Goal: Task Accomplishment & Management: Complete application form

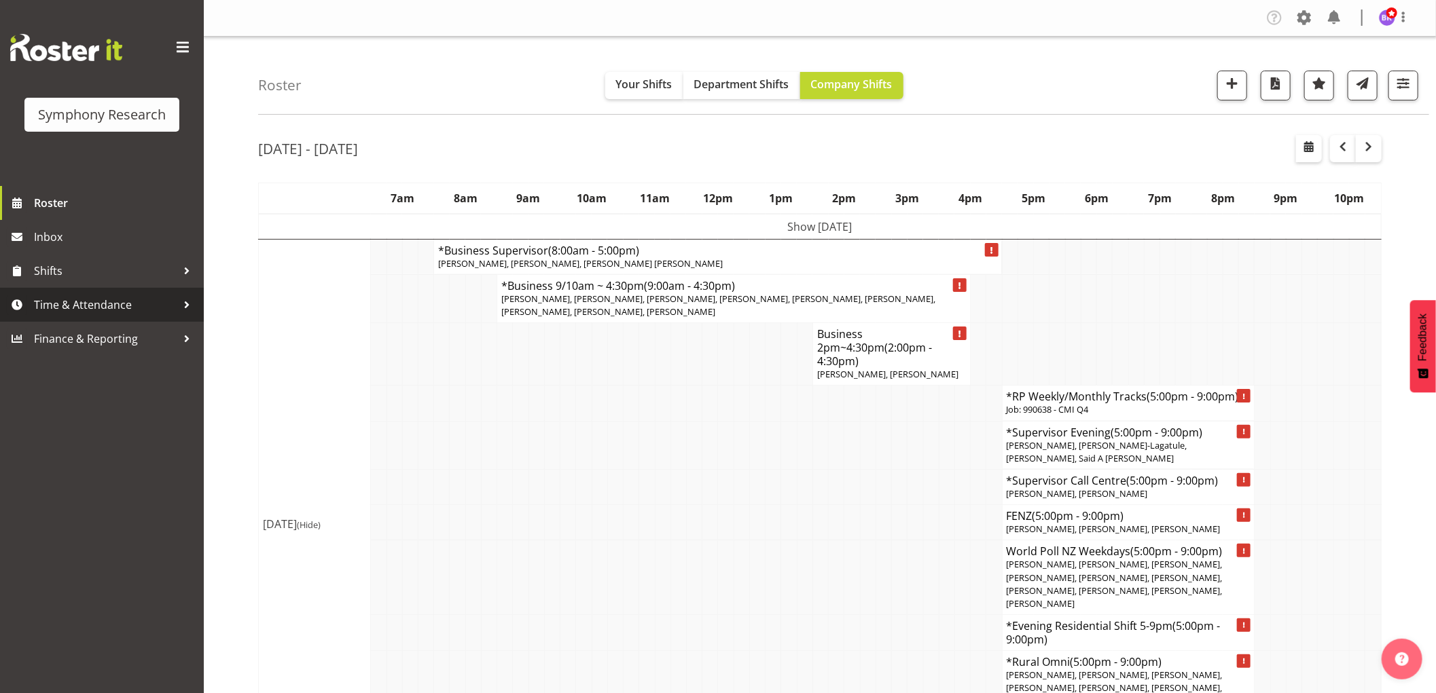
click at [114, 299] on span "Time & Attendance" at bounding box center [105, 305] width 143 height 20
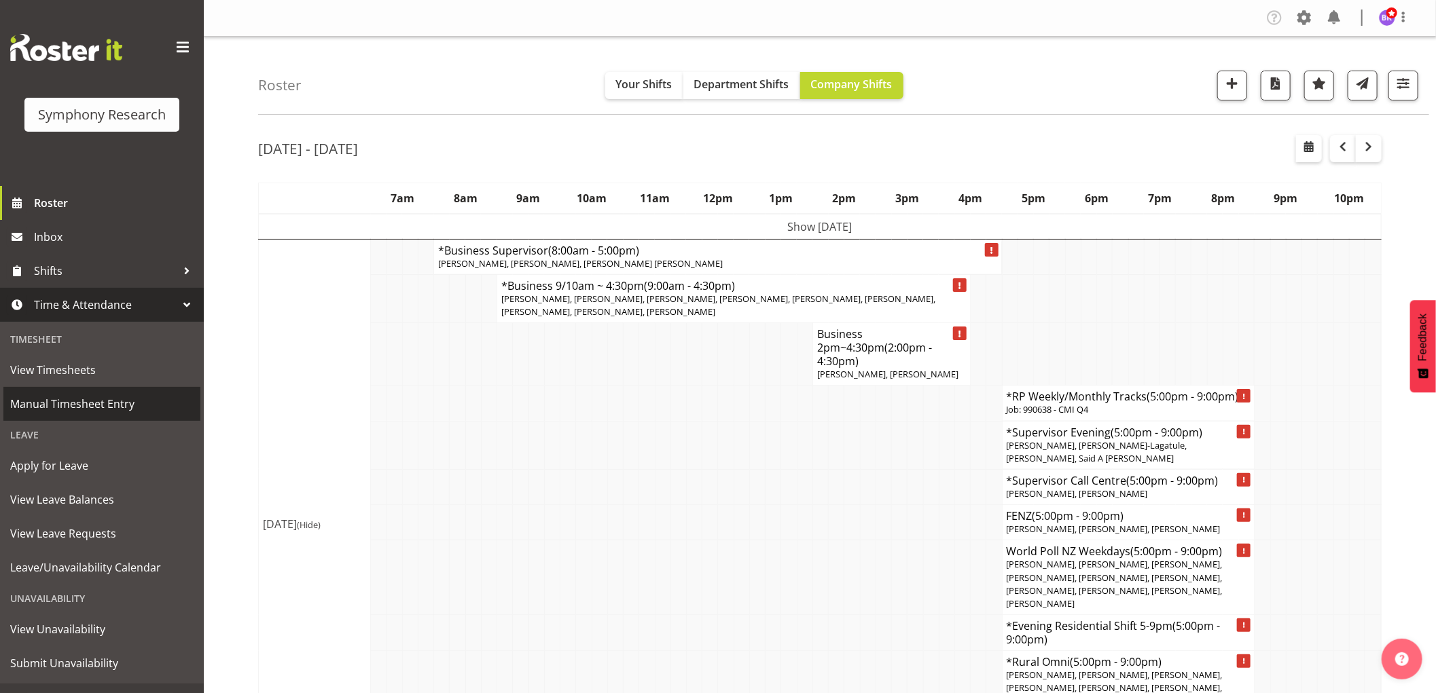
click at [98, 402] on span "Manual Timesheet Entry" at bounding box center [101, 404] width 183 height 20
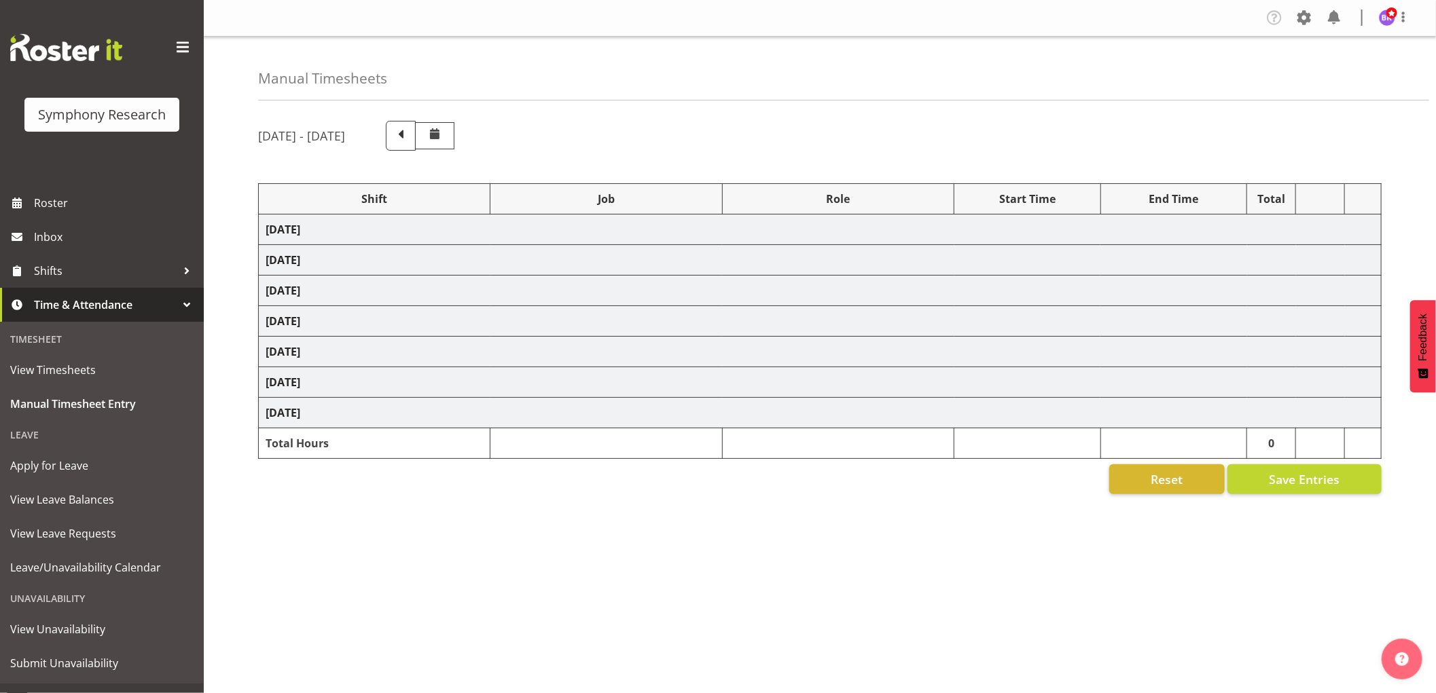
select select "1607"
select select "743"
select select "1607"
select select "9426"
select select "1607"
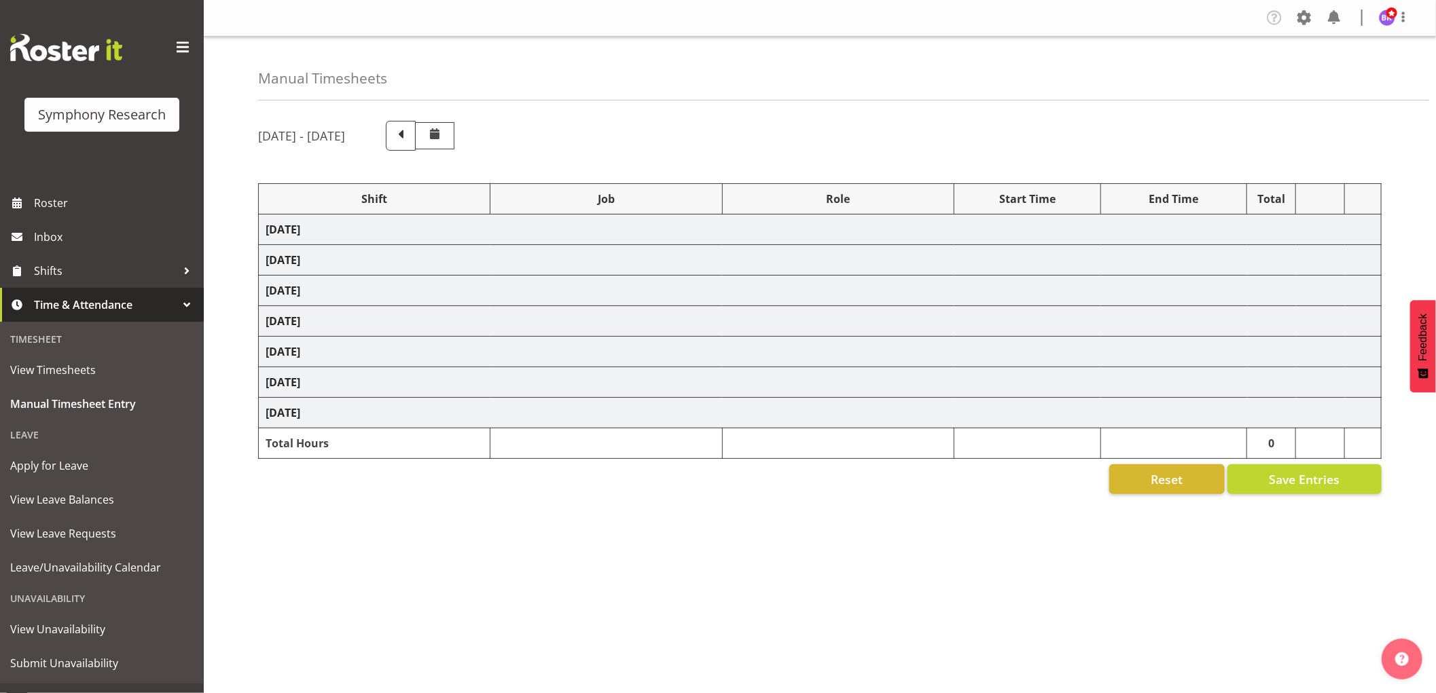
select select "9636"
select select "1607"
select select "10549"
select select "1607"
select select "10242"
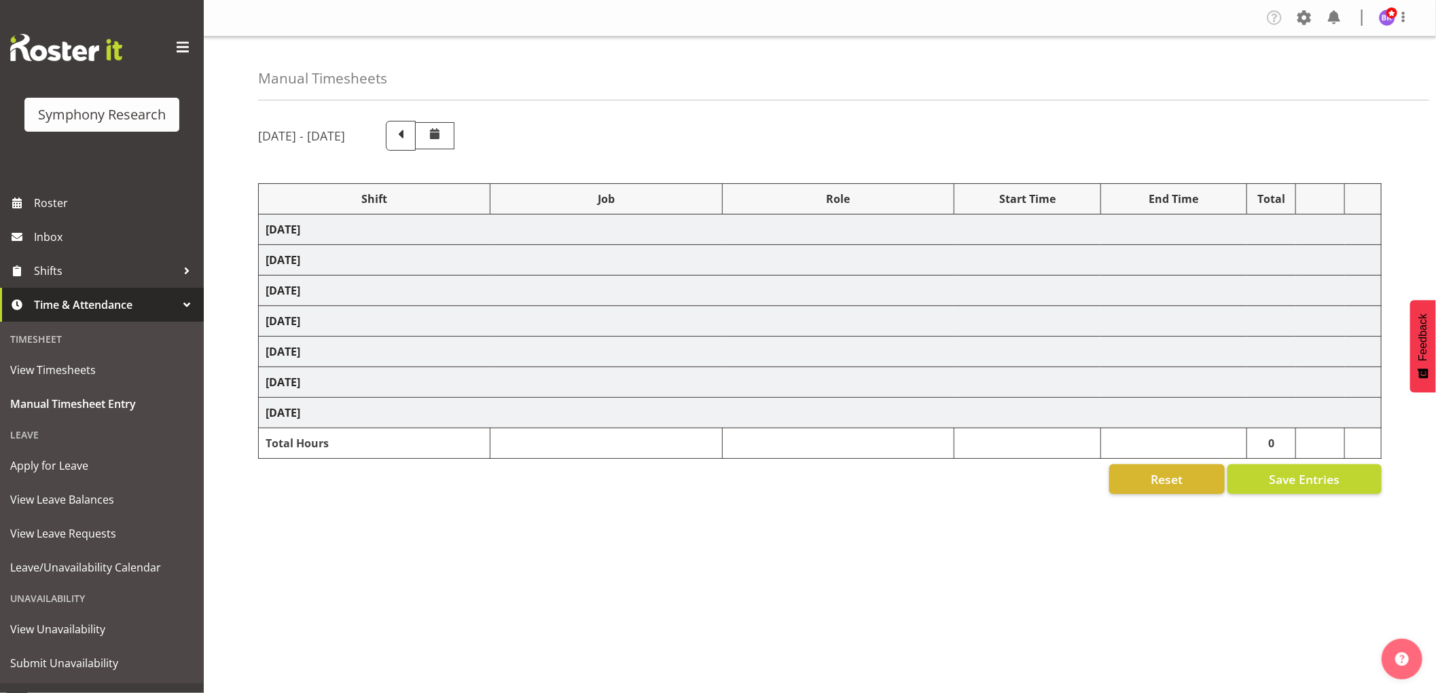
select select "1607"
select select "10536"
select select "1607"
select select "10242"
select select "1607"
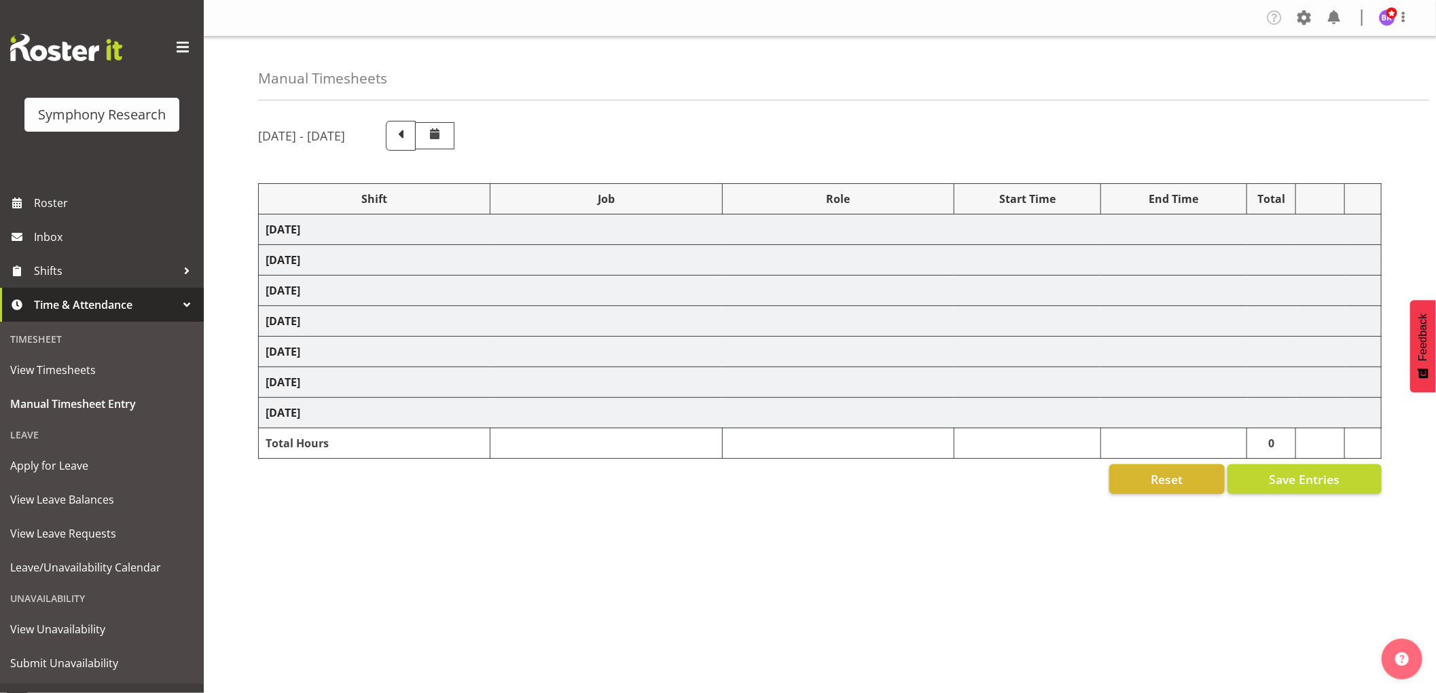
select select "10499"
select select "1607"
select select "10527"
select select "1607"
select select "743"
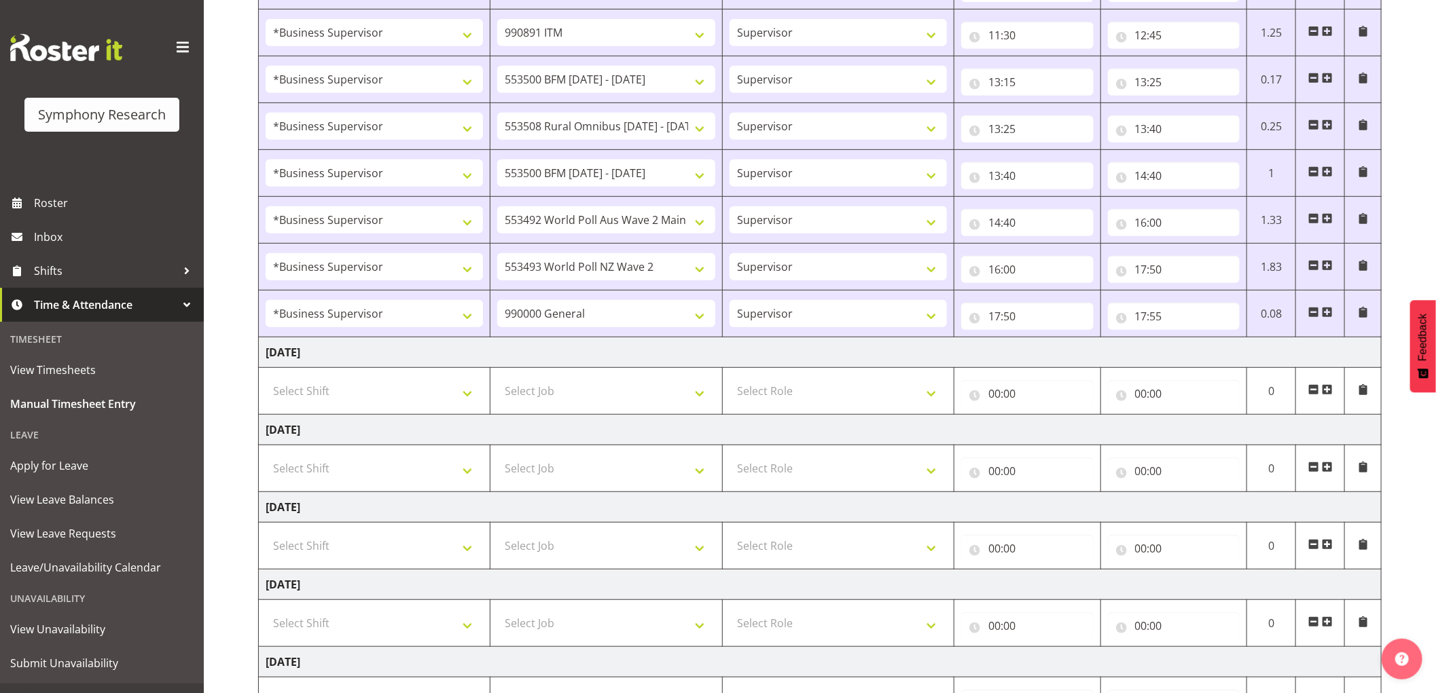
scroll to position [377, 0]
click at [426, 396] on select "Select Shift !!Weekend Residential (Roster IT Shift Label) *Business 9/10am ~ 4…" at bounding box center [374, 390] width 217 height 27
select select "1607"
click at [266, 378] on select "Select Shift !!Weekend Residential (Roster IT Shift Label) *Business 9/10am ~ 4…" at bounding box center [374, 390] width 217 height 27
click at [668, 396] on select "Select Job 550060 IF Admin 553492 World Poll Aus Wave 2 Main 2025 553493 World …" at bounding box center [605, 390] width 217 height 27
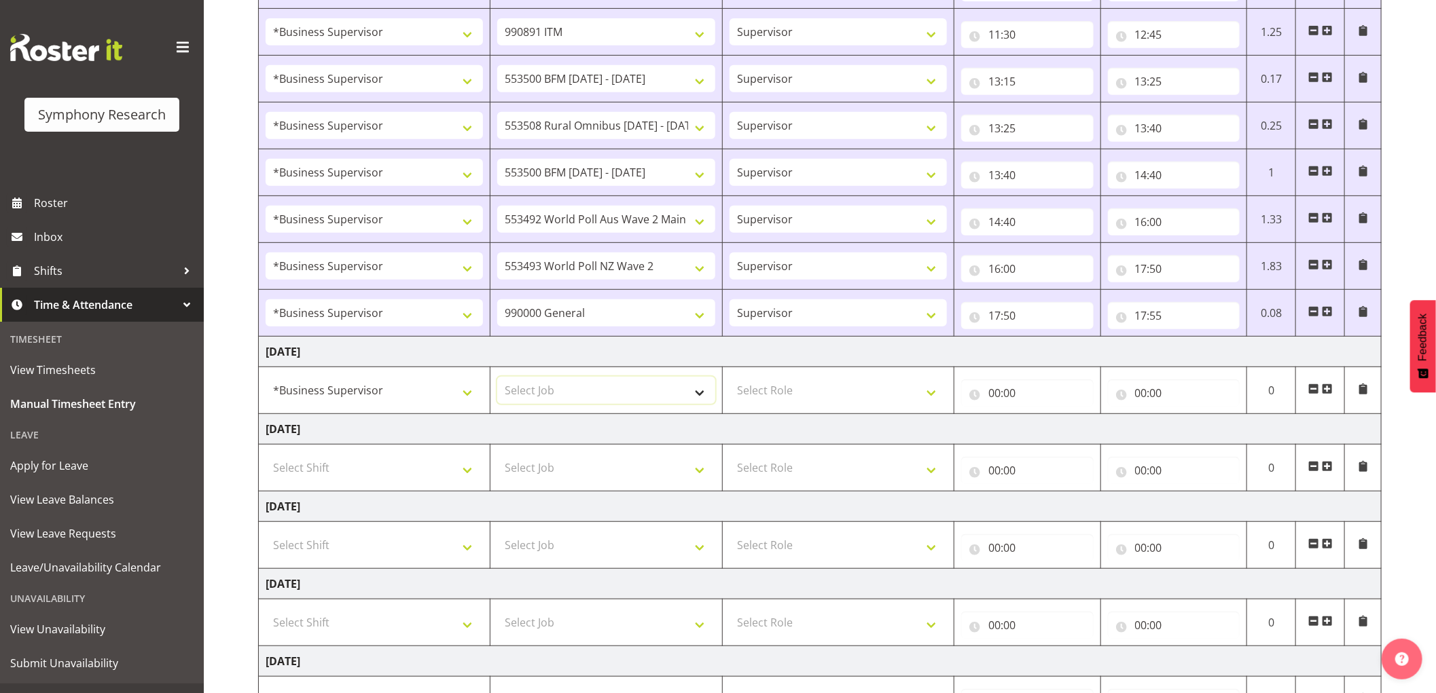
select select "743"
click at [497, 378] on select "Select Job 550060 IF Admin 553492 World Poll Aus Wave 2 Main 2025 553493 World …" at bounding box center [605, 390] width 217 height 27
click at [830, 394] on select "Select Role Supervisor Interviewing Briefing" at bounding box center [837, 390] width 217 height 27
select select "45"
click at [729, 378] on select "Select Role Supervisor Interviewing Briefing" at bounding box center [837, 390] width 217 height 27
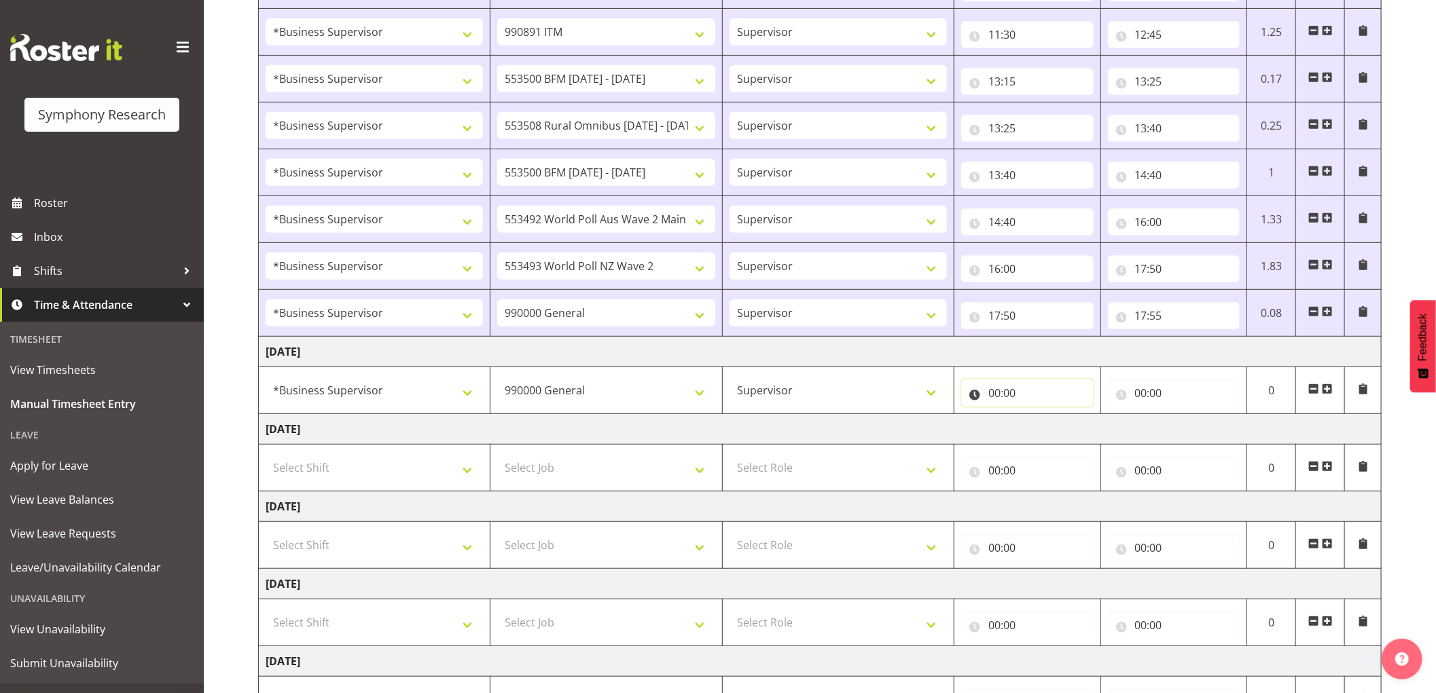
click at [996, 391] on input "00:00" at bounding box center [1027, 393] width 132 height 27
click at [1055, 431] on select "00 01 02 03 04 05 06 07 08 09 10 11 12 13 14 15 16 17 18 19 20 21 22 23" at bounding box center [1053, 428] width 31 height 27
select select "8"
click at [1038, 416] on select "00 01 02 03 04 05 06 07 08 09 10 11 12 13 14 15 16 17 18 19 20 21 22 23" at bounding box center [1053, 428] width 31 height 27
type input "08:00"
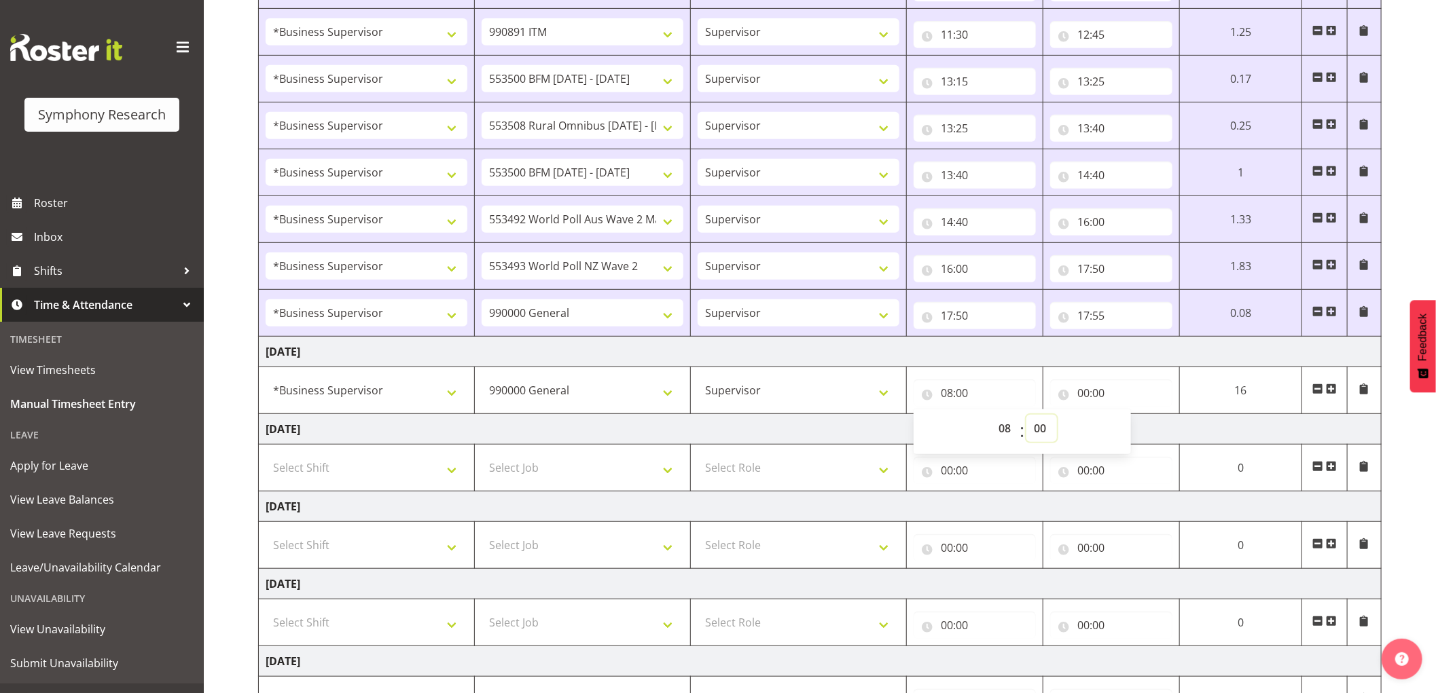
click at [1037, 426] on select "00 01 02 03 04 05 06 07 08 09 10 11 12 13 14 15 16 17 18 19 20 21 22 23 24 25 2…" at bounding box center [1041, 428] width 31 height 27
select select "20"
click at [1026, 416] on select "00 01 02 03 04 05 06 07 08 09 10 11 12 13 14 15 16 17 18 19 20 21 22 23 24 25 2…" at bounding box center [1041, 428] width 31 height 27
type input "08:20"
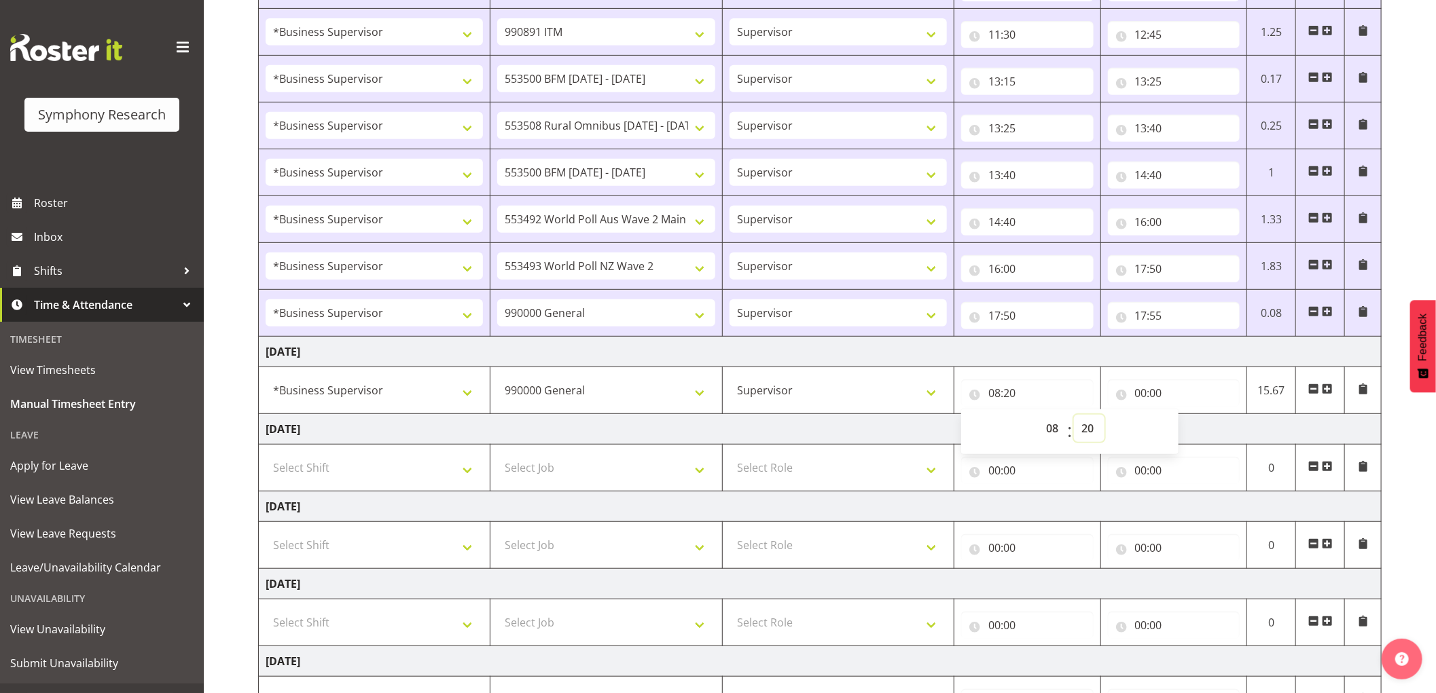
click at [1082, 433] on select "00 01 02 03 04 05 06 07 08 09 10 11 12 13 14 15 16 17 18 19 20 21 22 23 24 25 2…" at bounding box center [1089, 428] width 31 height 27
drag, startPoint x: 786, startPoint y: 437, endPoint x: 824, endPoint y: 437, distance: 37.3
click at [786, 437] on td "Wednesday 27th August 2025" at bounding box center [820, 429] width 1123 height 31
click at [1140, 390] on input "00:00" at bounding box center [1174, 393] width 132 height 27
click at [1200, 436] on select "00 01 02 03 04 05 06 07 08 09 10 11 12 13 14 15 16 17 18 19 20 21 22 23" at bounding box center [1200, 428] width 31 height 27
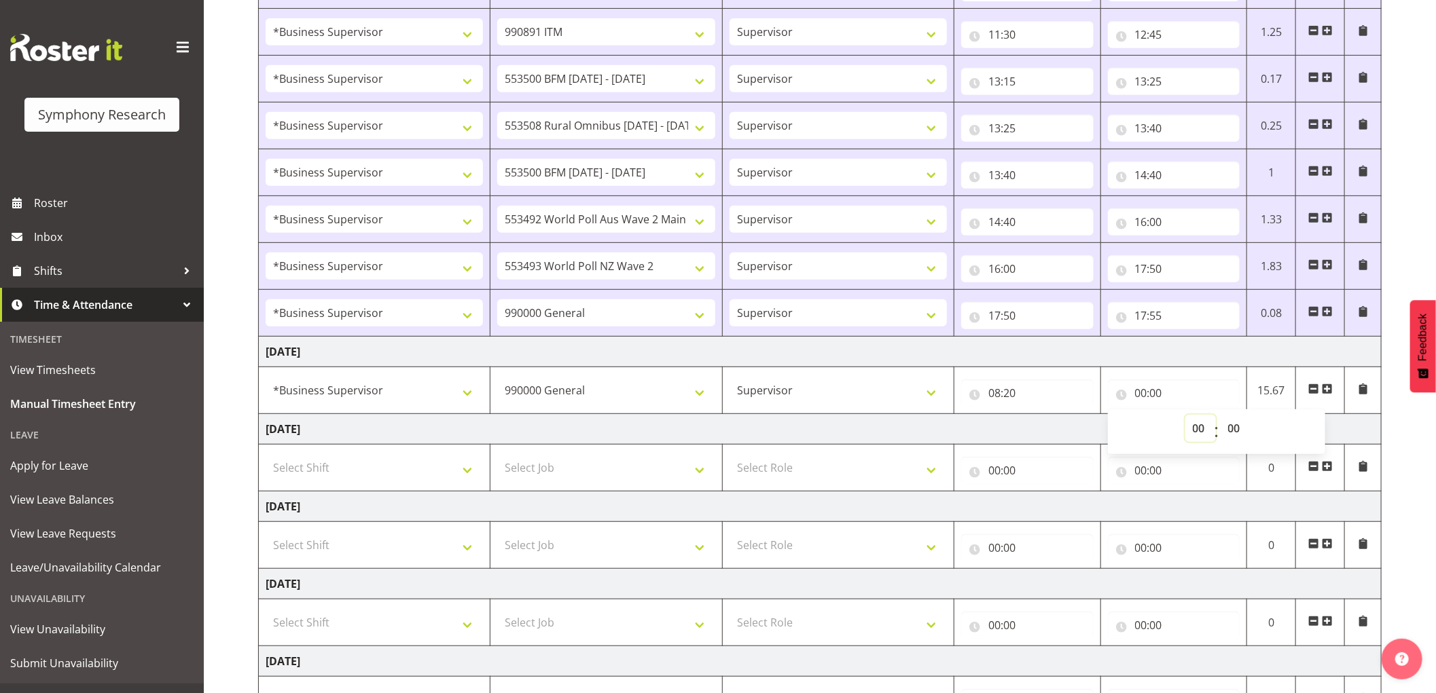
select select "9"
click at [1185, 416] on select "00 01 02 03 04 05 06 07 08 09 10 11 12 13 14 15 16 17 18 19 20 21 22 23" at bounding box center [1200, 428] width 31 height 27
type input "09:00"
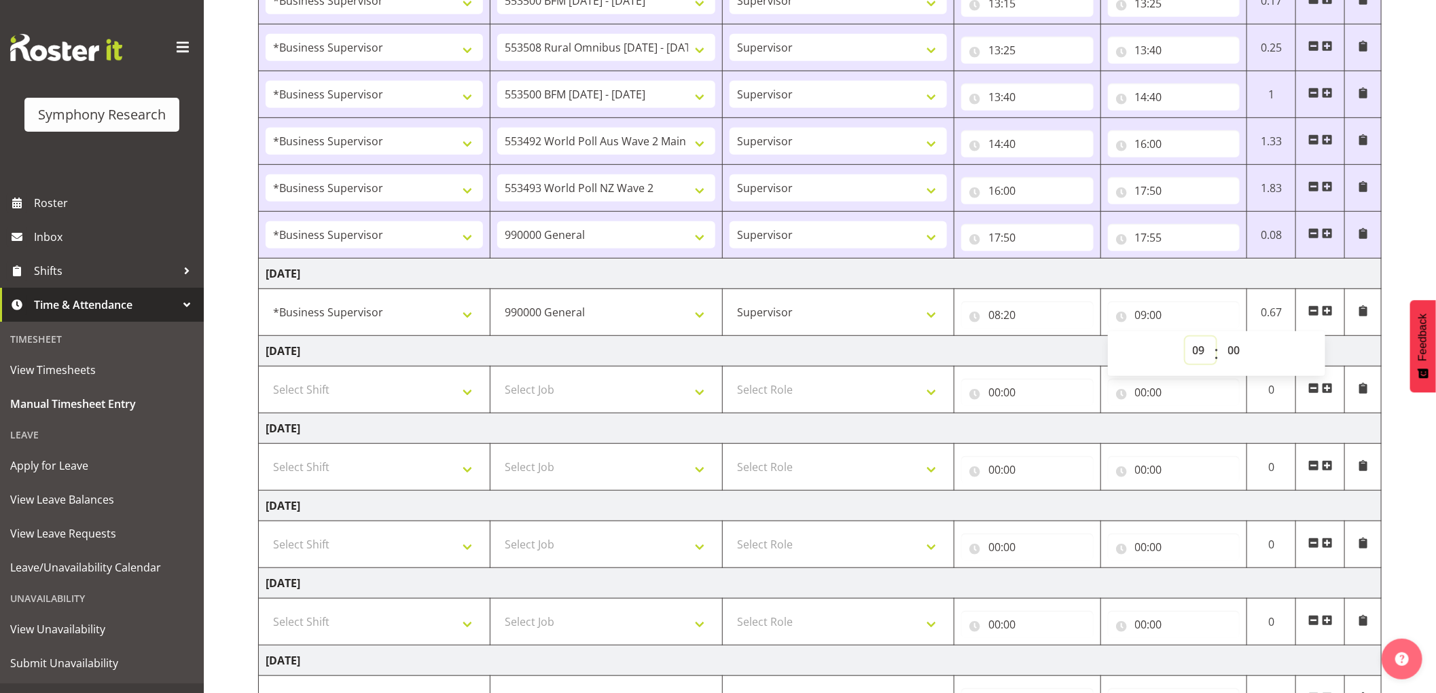
scroll to position [575, 0]
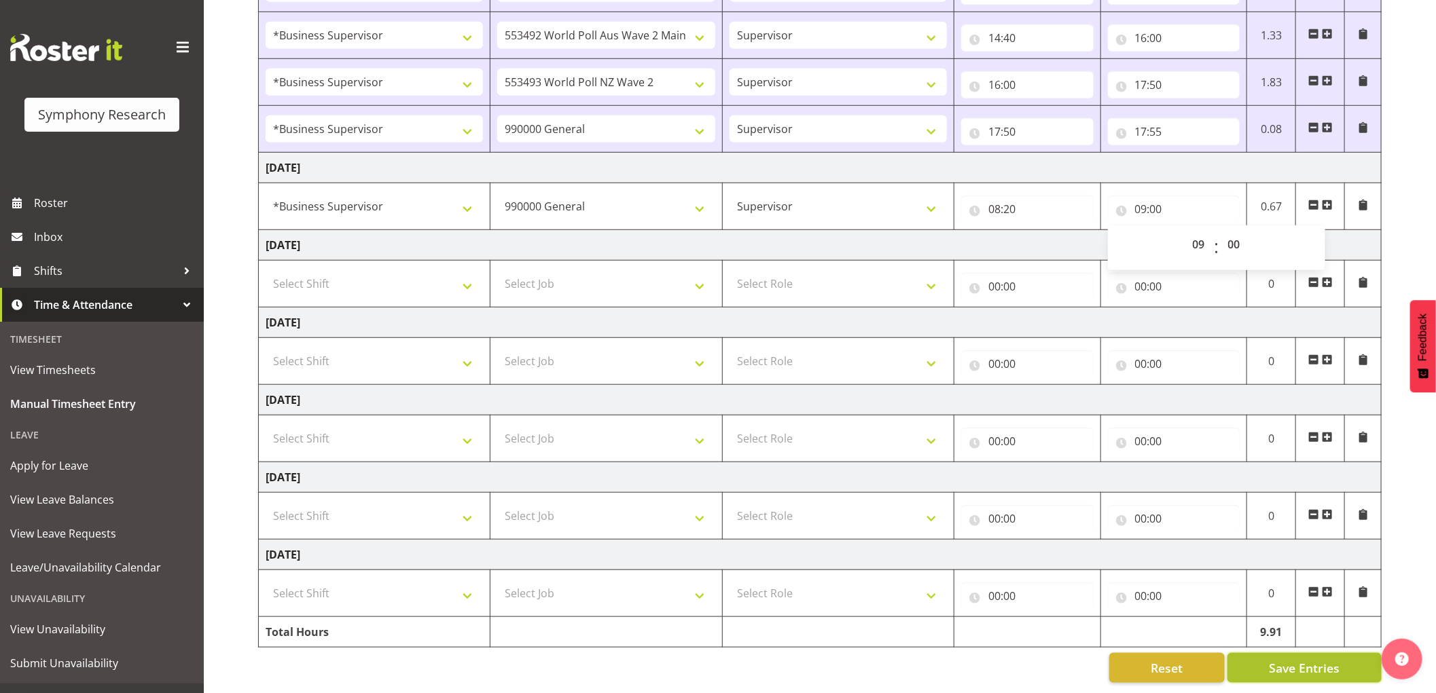
click at [1297, 659] on span "Save Entries" at bounding box center [1304, 668] width 71 height 18
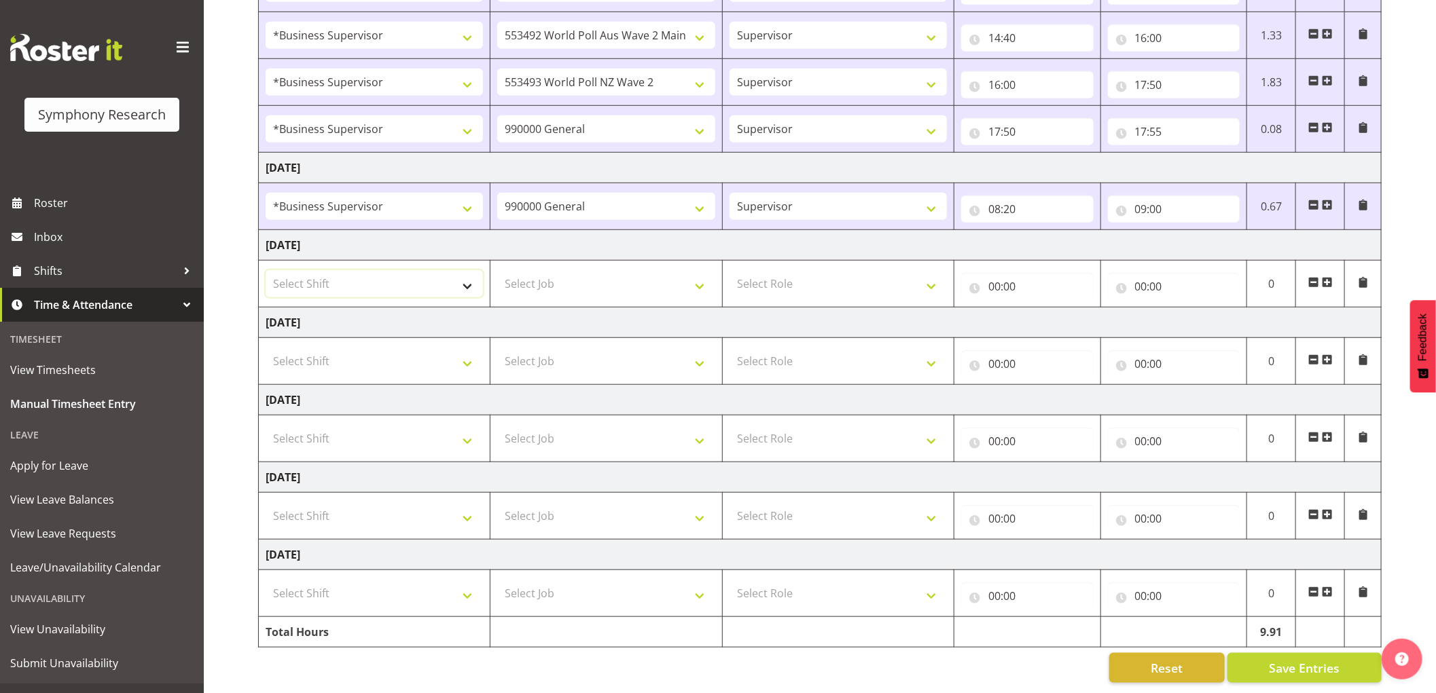
click at [406, 274] on select "Select Shift !!Weekend Residential (Roster IT Shift Label) *Business 9/10am ~ 4…" at bounding box center [374, 283] width 217 height 27
click at [573, 231] on td "Wednesday 27th August 2025" at bounding box center [820, 245] width 1123 height 31
click at [1323, 200] on span at bounding box center [1327, 205] width 11 height 11
